Goal: Communication & Community: Share content

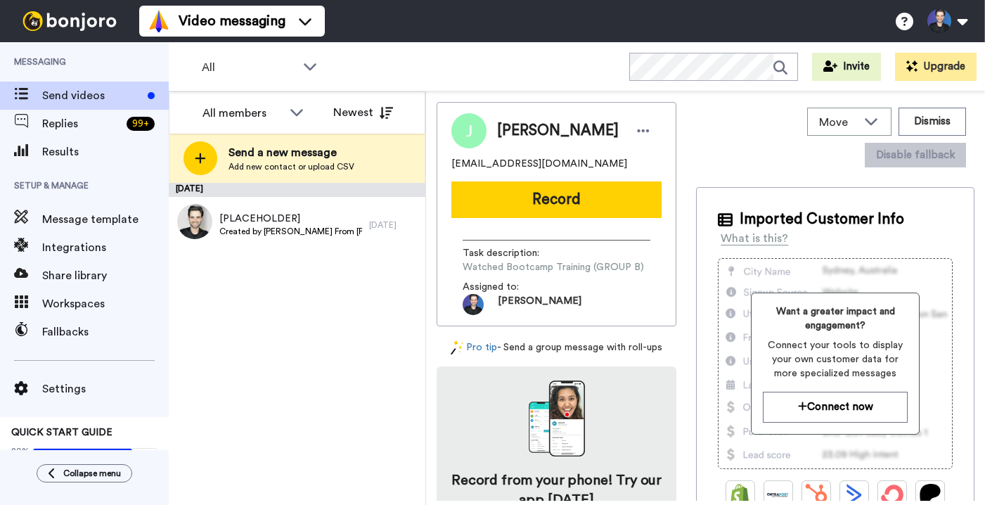
click at [403, 340] on div "[DATE] [PLACEHOLDER] Created by [PERSON_NAME] From [PERSON_NAME][GEOGRAPHIC_DAT…" at bounding box center [297, 344] width 257 height 322
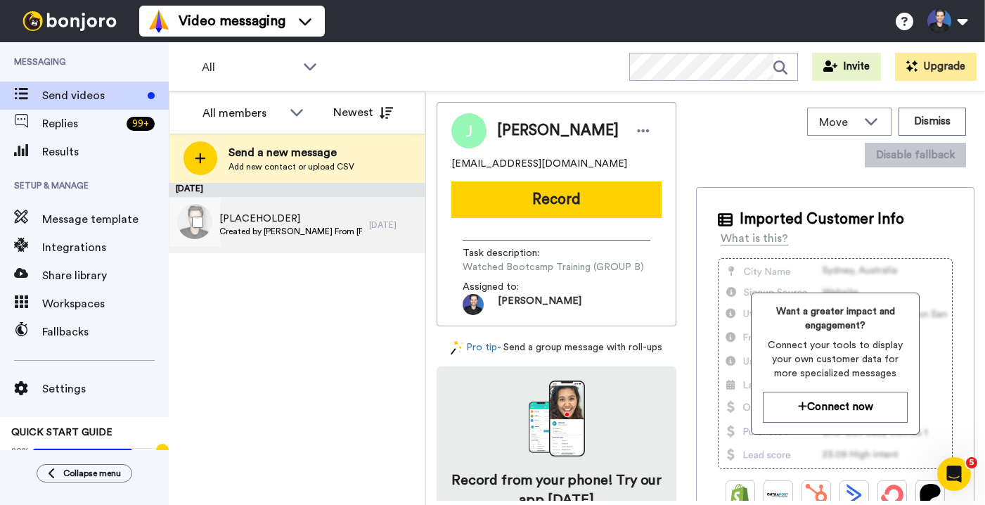
click at [360, 220] on span "[PLACEHOLDER]" at bounding box center [290, 219] width 143 height 14
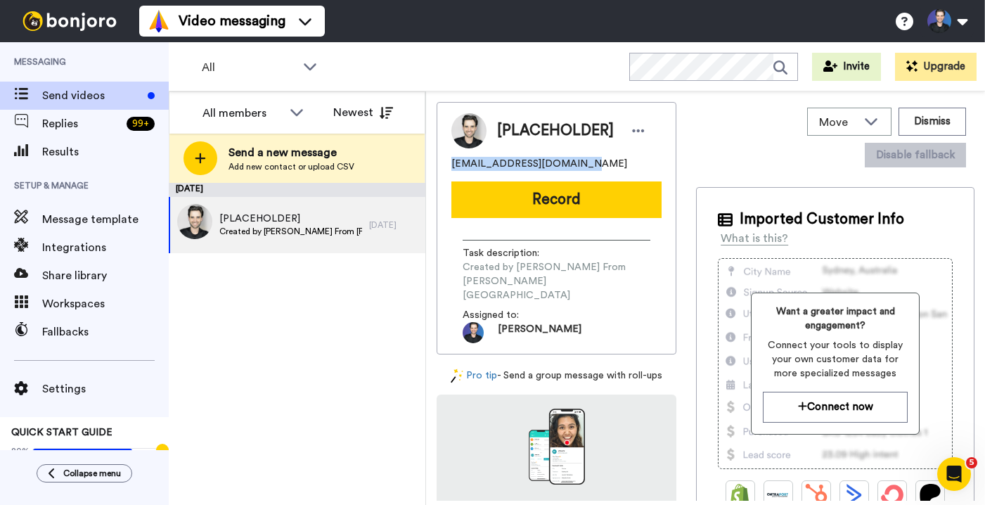
drag, startPoint x: 553, startPoint y: 167, endPoint x: 452, endPoint y: 163, distance: 100.6
click at [452, 163] on div "[EMAIL_ADDRESS][DOMAIN_NAME]" at bounding box center [556, 164] width 210 height 14
copy span "[EMAIL_ADDRESS][DOMAIN_NAME]"
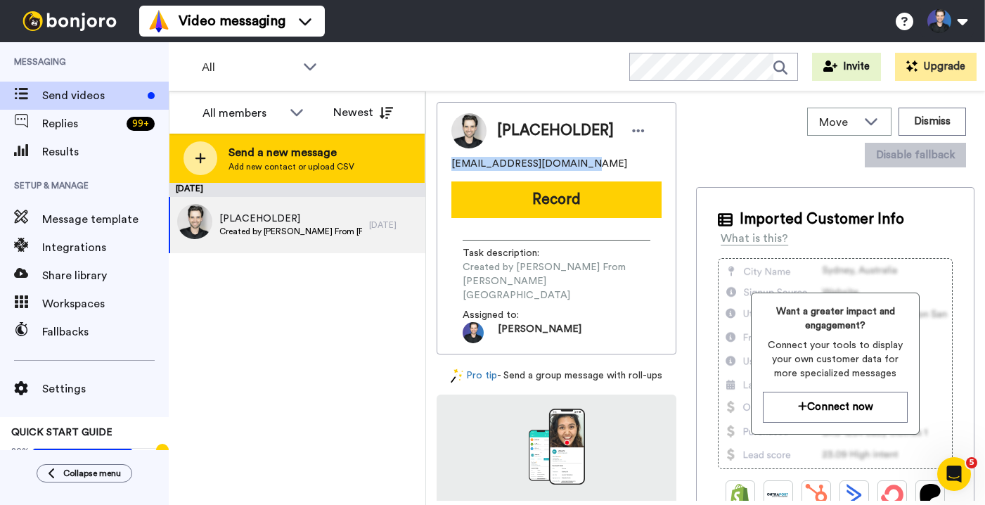
click at [338, 145] on span "Send a new message" at bounding box center [292, 152] width 126 height 17
